Goal: Task Accomplishment & Management: Use online tool/utility

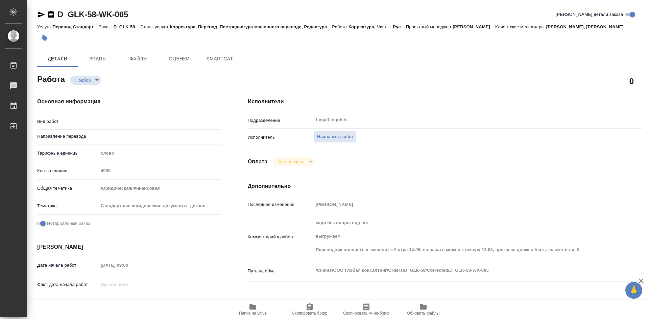
type textarea "x"
type textarea "Корректура"
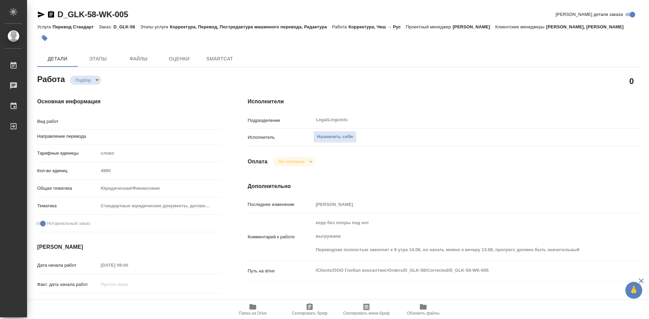
type textarea "x"
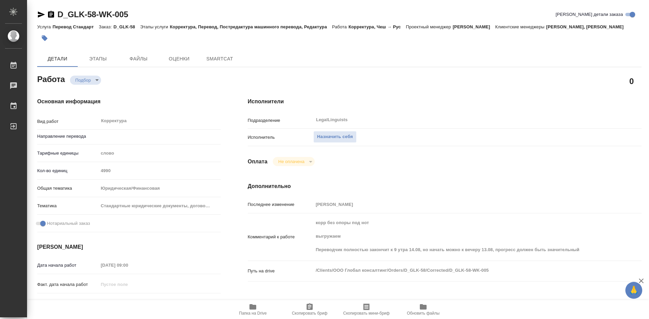
type textarea "x"
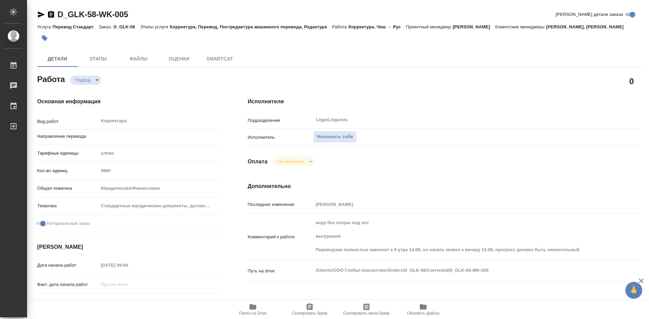
type textarea "x"
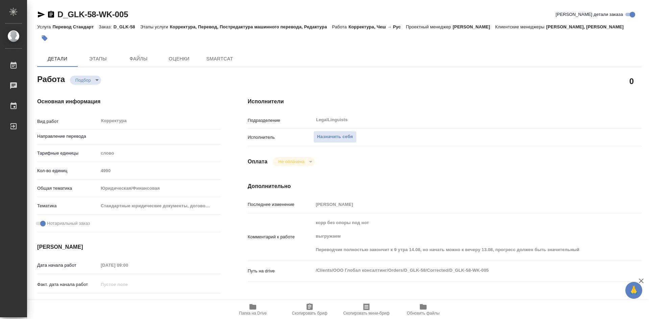
type textarea "x"
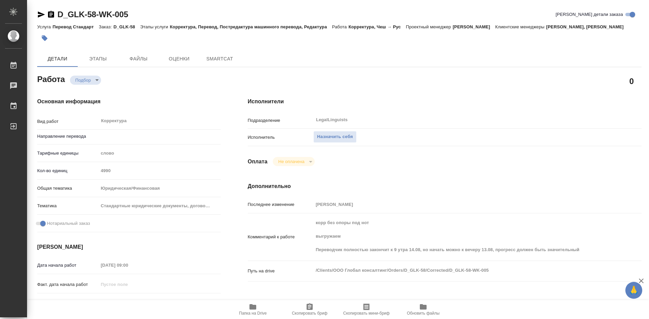
type textarea "x"
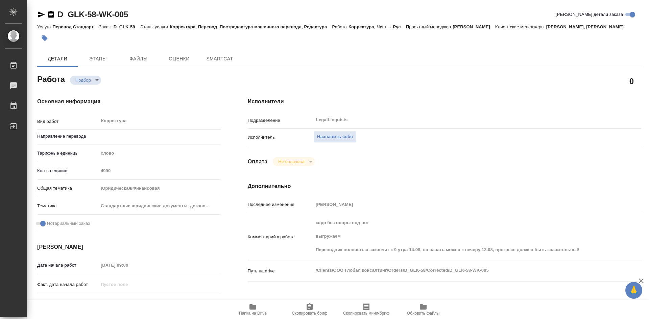
type input "чеш-рус"
type textarea "x"
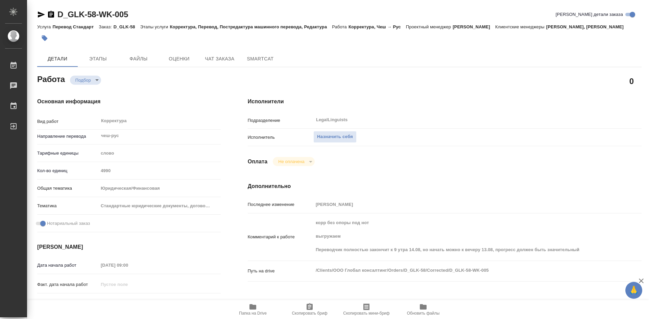
type textarea "x"
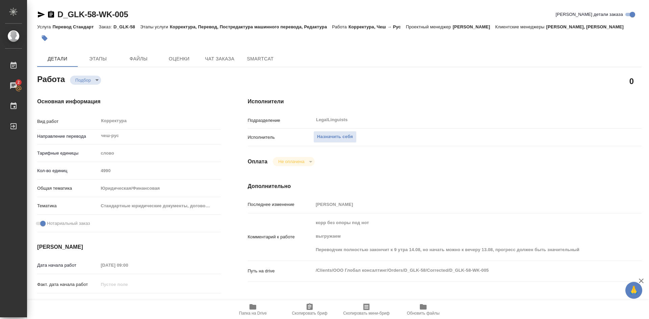
type textarea "x"
click at [250, 308] on icon "button" at bounding box center [252, 307] width 7 height 5
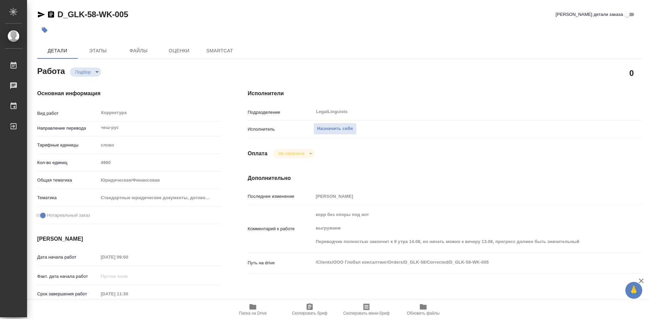
type textarea "x"
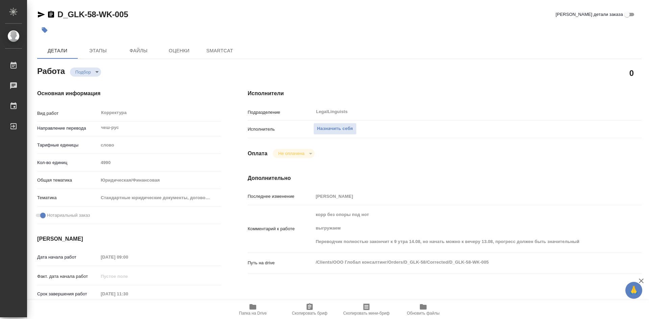
type textarea "x"
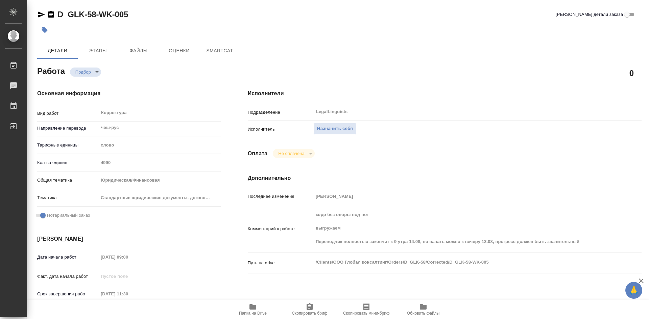
type textarea "x"
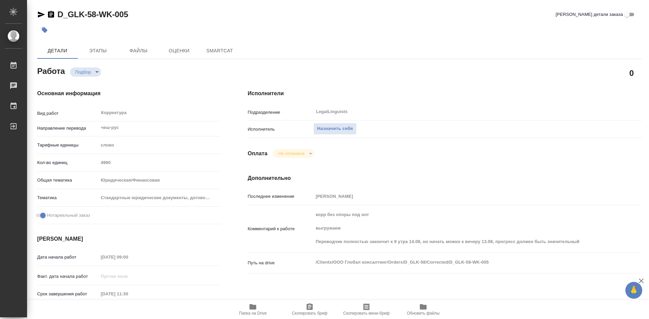
type textarea "x"
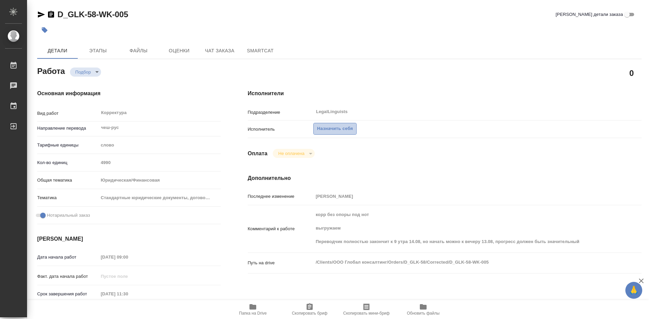
click at [326, 131] on span "Назначить себя" at bounding box center [335, 129] width 36 height 8
type textarea "x"
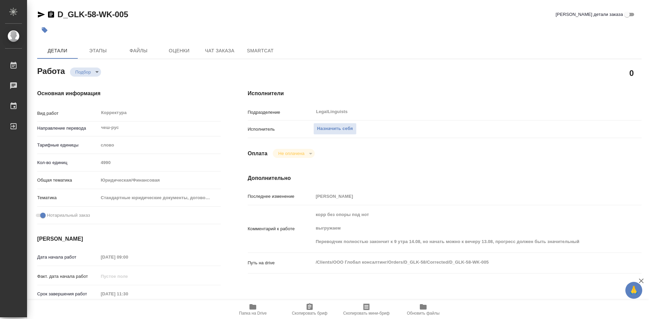
type textarea "x"
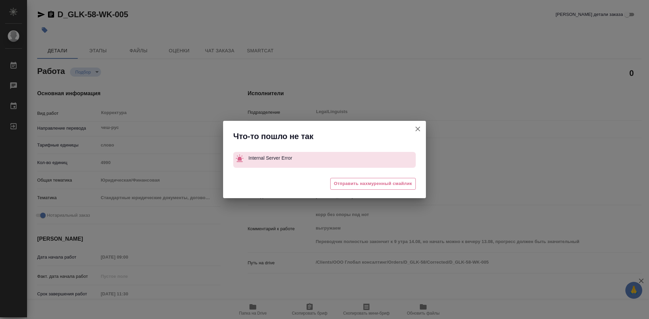
type textarea "x"
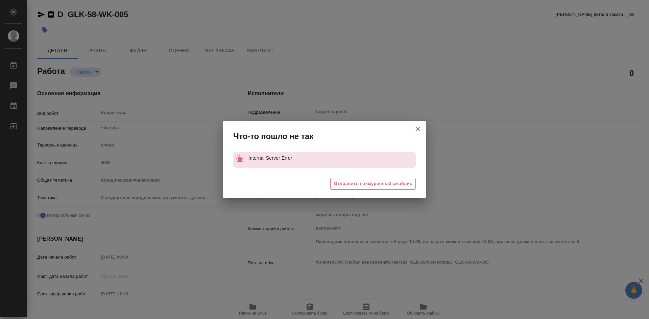
type textarea "x"
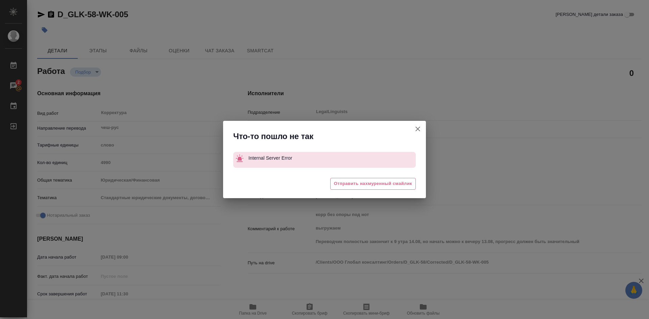
click at [407, 85] on div "Что-то пошло не так Internal Server Error 😩 Отправить нахмуренный смайлик" at bounding box center [324, 159] width 649 height 319
